Goal: Find specific page/section: Find specific page/section

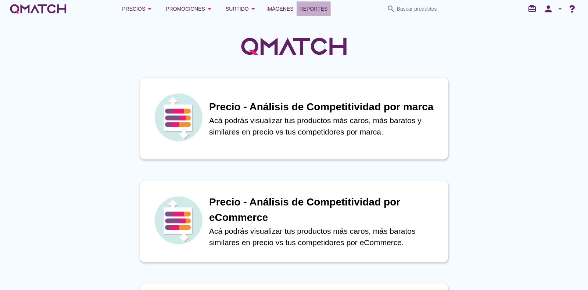
click at [318, 6] on span "Reportes" at bounding box center [314, 8] width 28 height 9
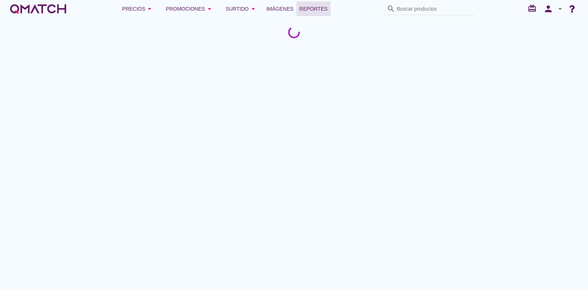
click at [302, 11] on span "Reportes" at bounding box center [314, 8] width 28 height 9
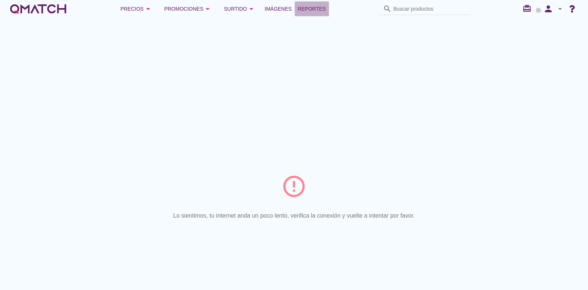
click at [308, 11] on span "Reportes" at bounding box center [312, 8] width 28 height 9
click at [276, 8] on span "Imágenes" at bounding box center [278, 8] width 27 height 9
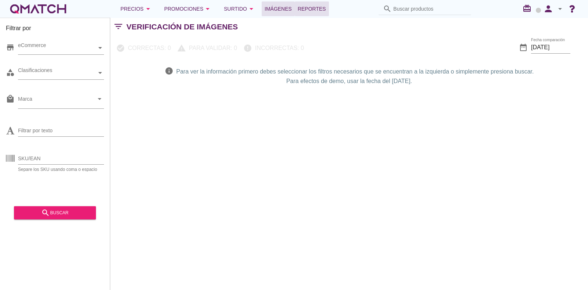
click at [307, 7] on span "Reportes" at bounding box center [312, 8] width 28 height 9
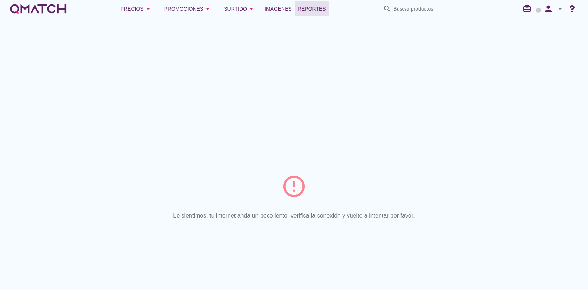
click at [290, 189] on icon "error_outline" at bounding box center [294, 186] width 26 height 26
click at [134, 8] on div "Precios arrow_drop_down" at bounding box center [137, 8] width 32 height 9
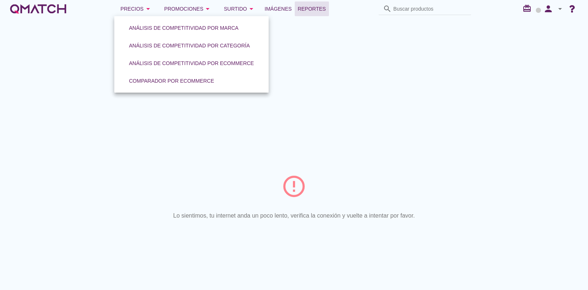
click at [307, 12] on span "Reportes" at bounding box center [312, 8] width 28 height 9
